Goal: Task Accomplishment & Management: Use online tool/utility

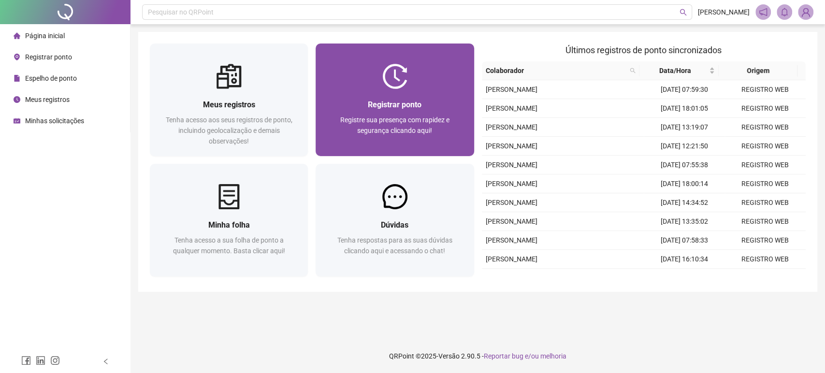
click at [409, 108] on span "Registrar ponto" at bounding box center [395, 104] width 54 height 9
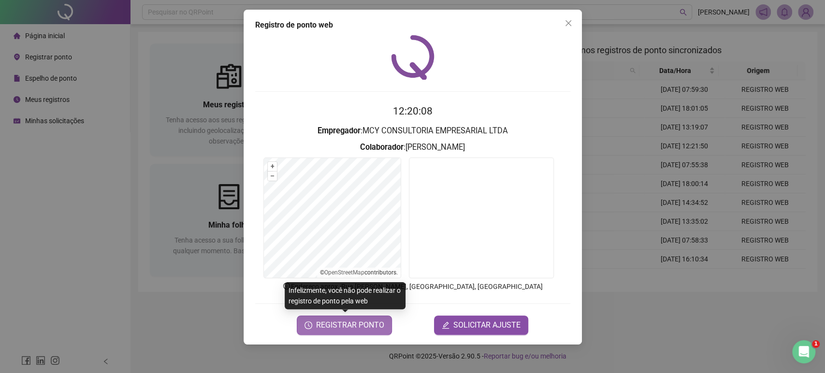
click at [356, 321] on span "REGISTRAR PONTO" at bounding box center [350, 325] width 68 height 12
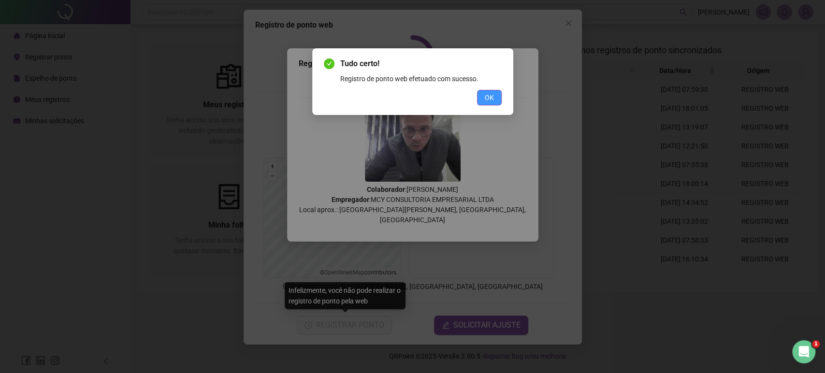
click at [491, 101] on span "OK" at bounding box center [488, 97] width 9 height 11
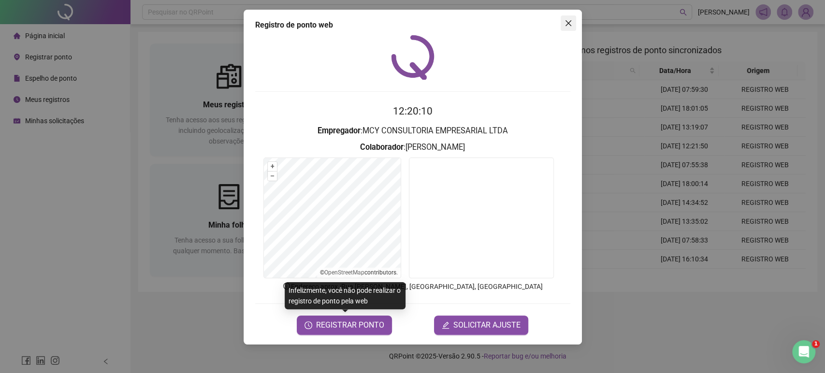
click at [566, 29] on button "Close" at bounding box center [567, 22] width 15 height 15
